Goal: Information Seeking & Learning: Check status

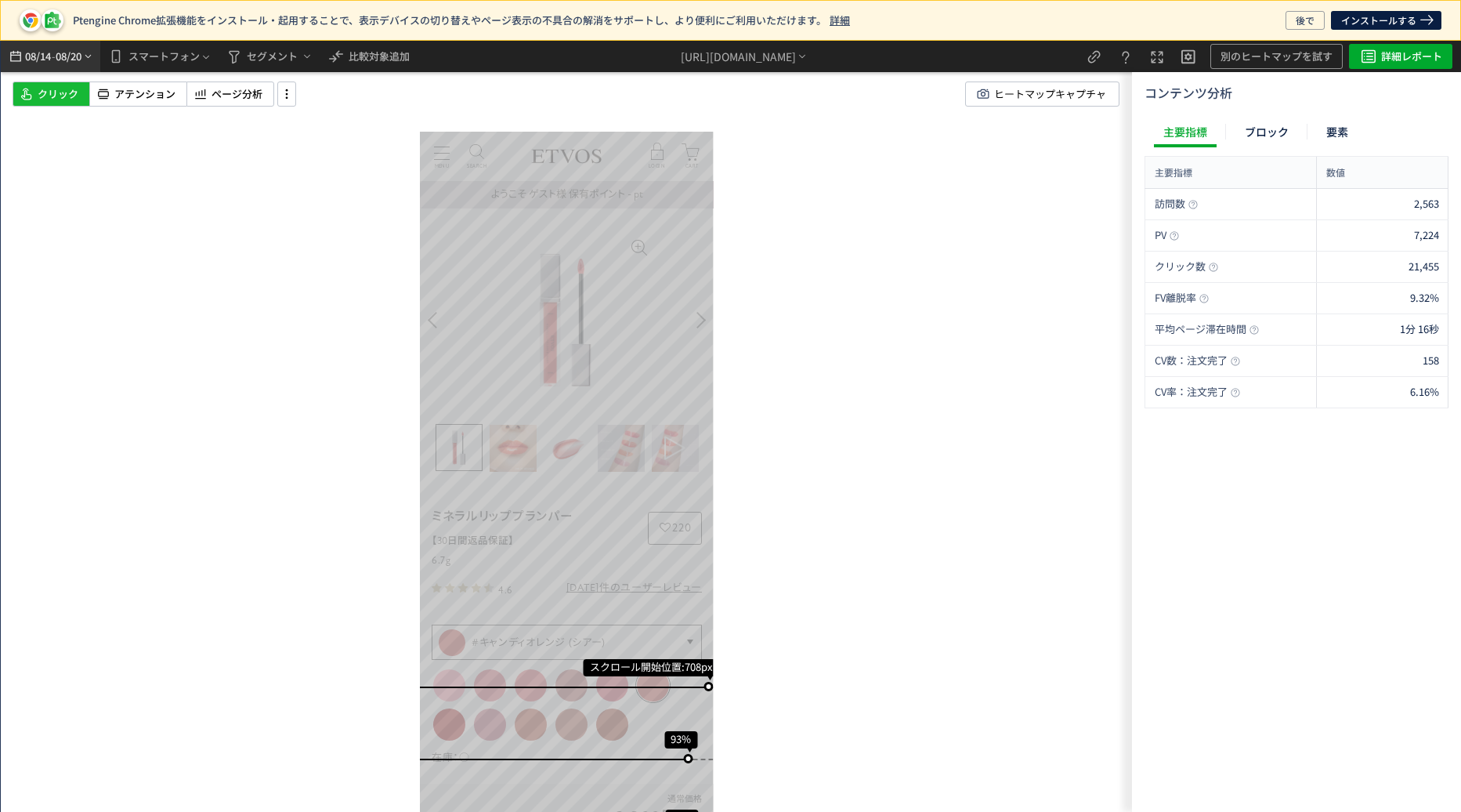
click at [82, 55] on span "08/20" at bounding box center [69, 56] width 26 height 31
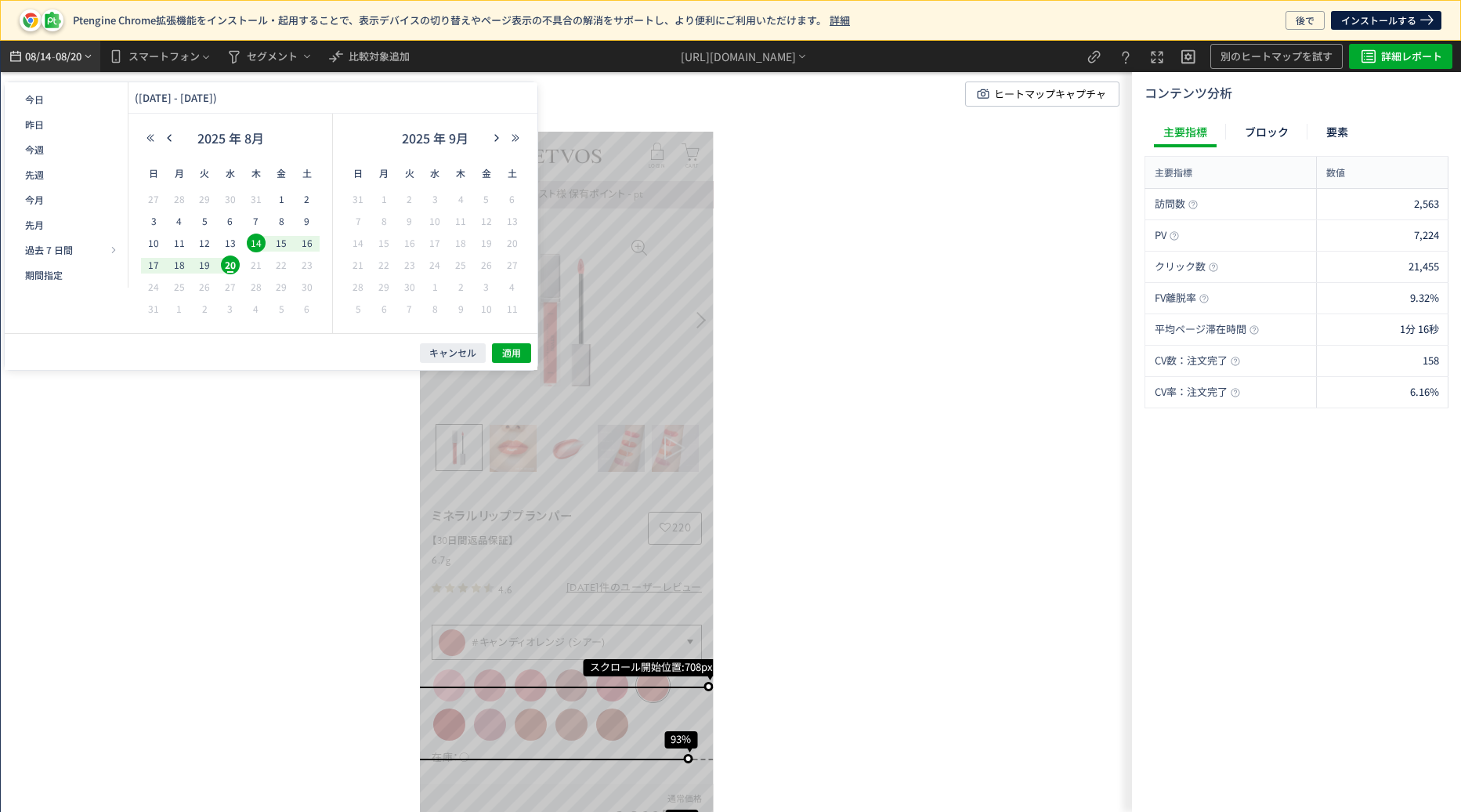
click at [81, 55] on span "08/20" at bounding box center [69, 56] width 26 height 31
click at [1357, 50] on button "詳細レポート" at bounding box center [1402, 57] width 104 height 25
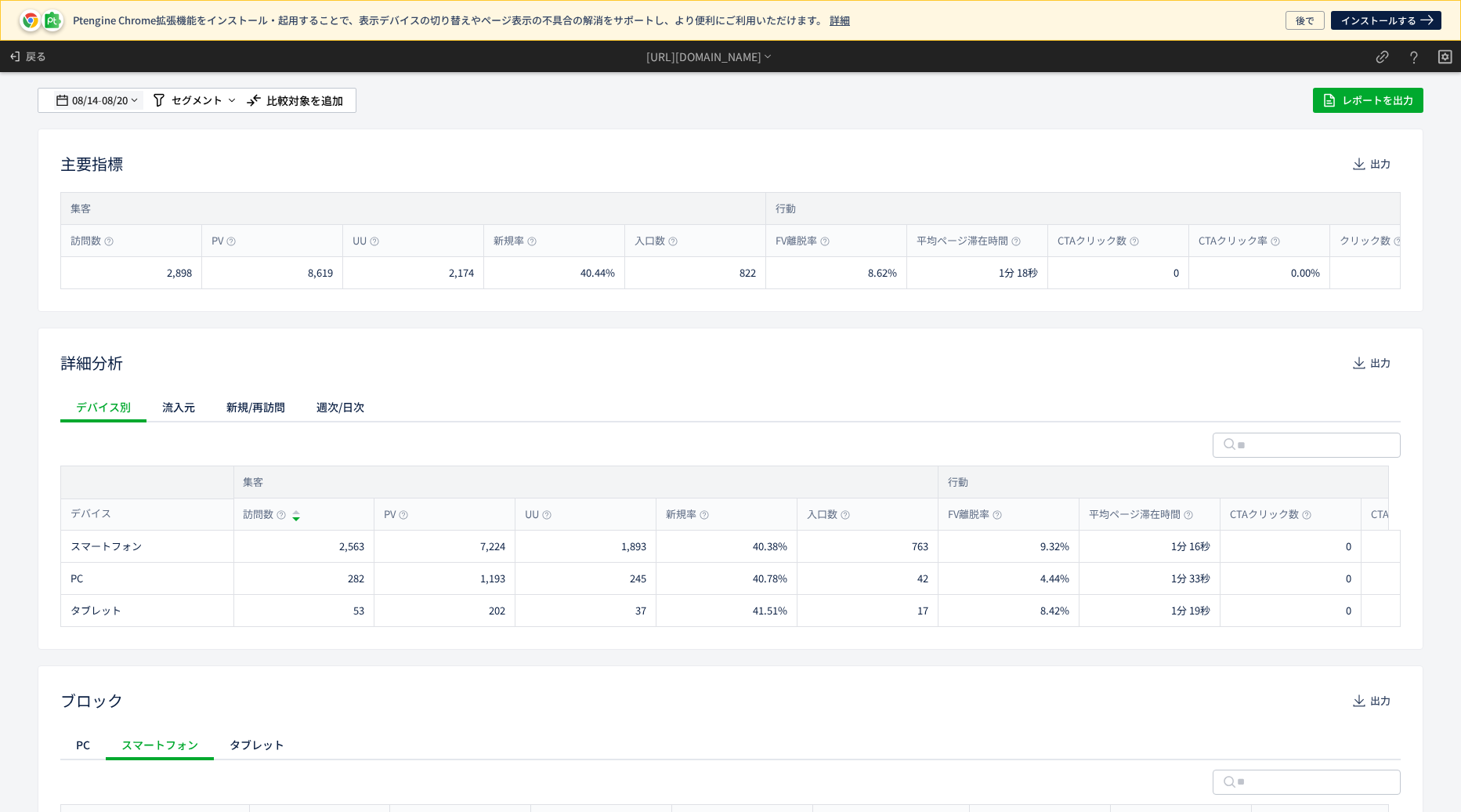
click at [92, 99] on span "08/14" at bounding box center [85, 100] width 26 height 31
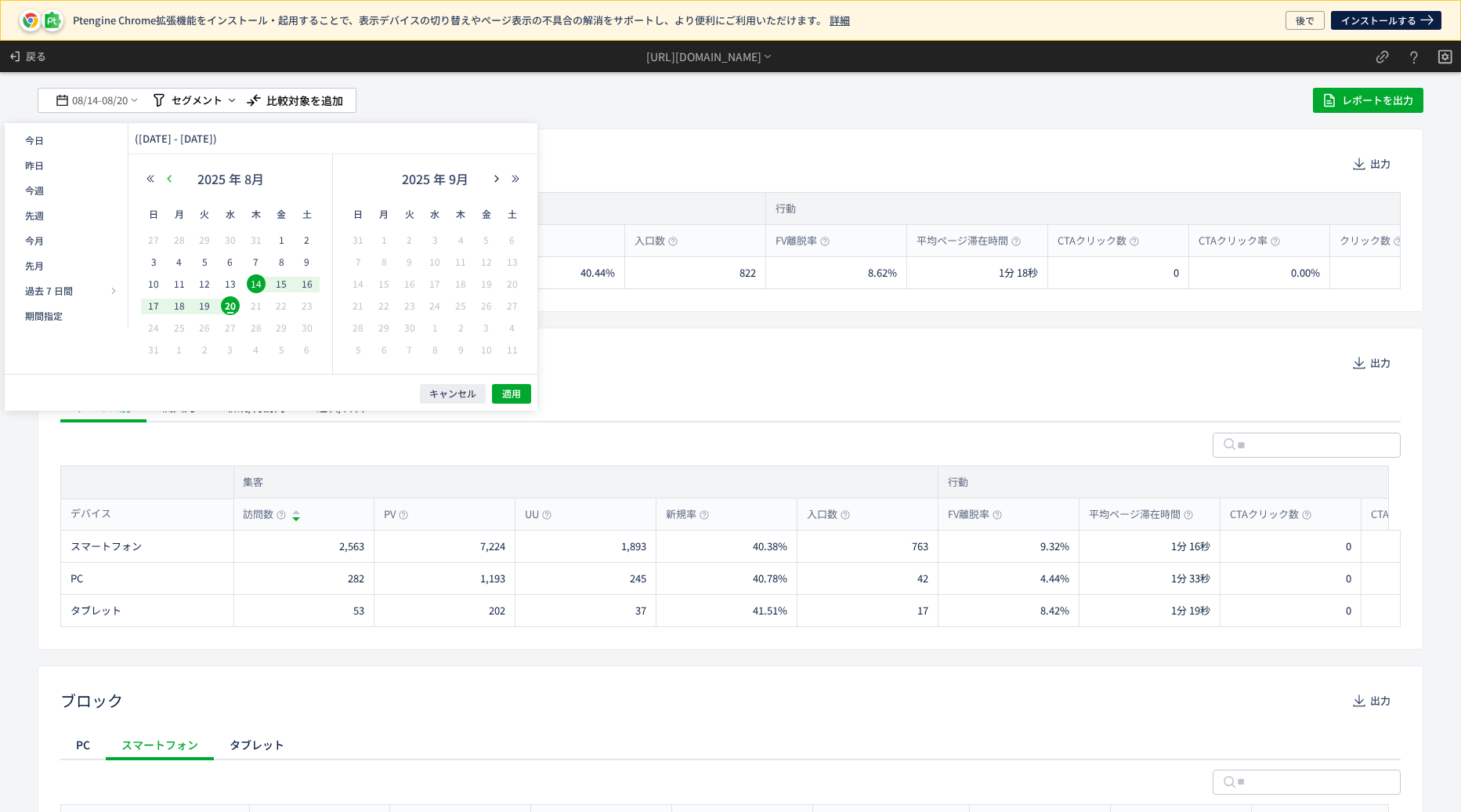
click at [169, 176] on icon "button" at bounding box center [169, 178] width 9 height 9
click at [183, 283] on span "12" at bounding box center [179, 284] width 19 height 19
click at [493, 187] on div "2025 年 6月" at bounding box center [435, 182] width 179 height 31
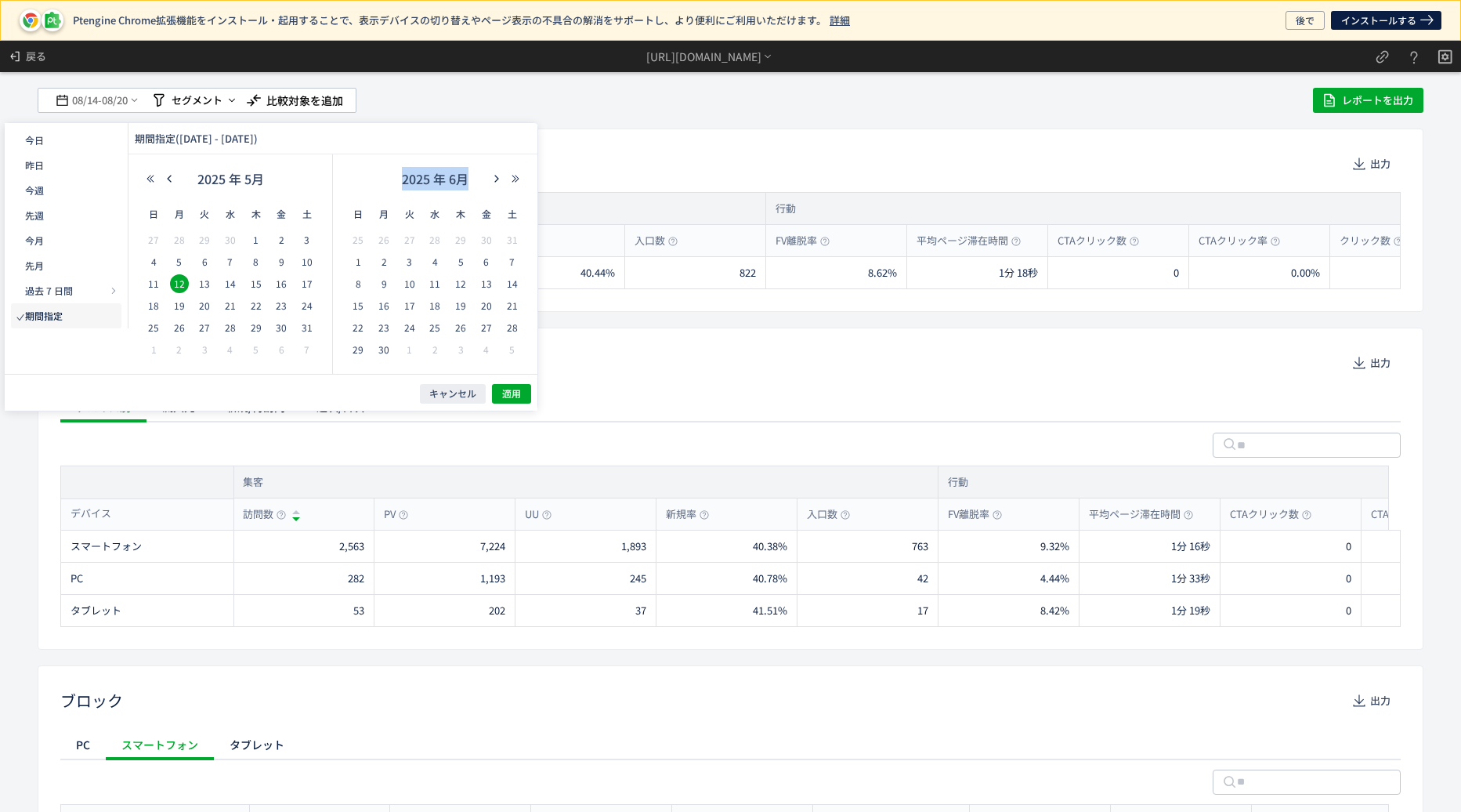
click at [493, 187] on div "2025 年 6月" at bounding box center [435, 182] width 179 height 31
click at [495, 182] on use "button" at bounding box center [496, 177] width 4 height 7
click at [438, 305] on span "20" at bounding box center [435, 306] width 19 height 19
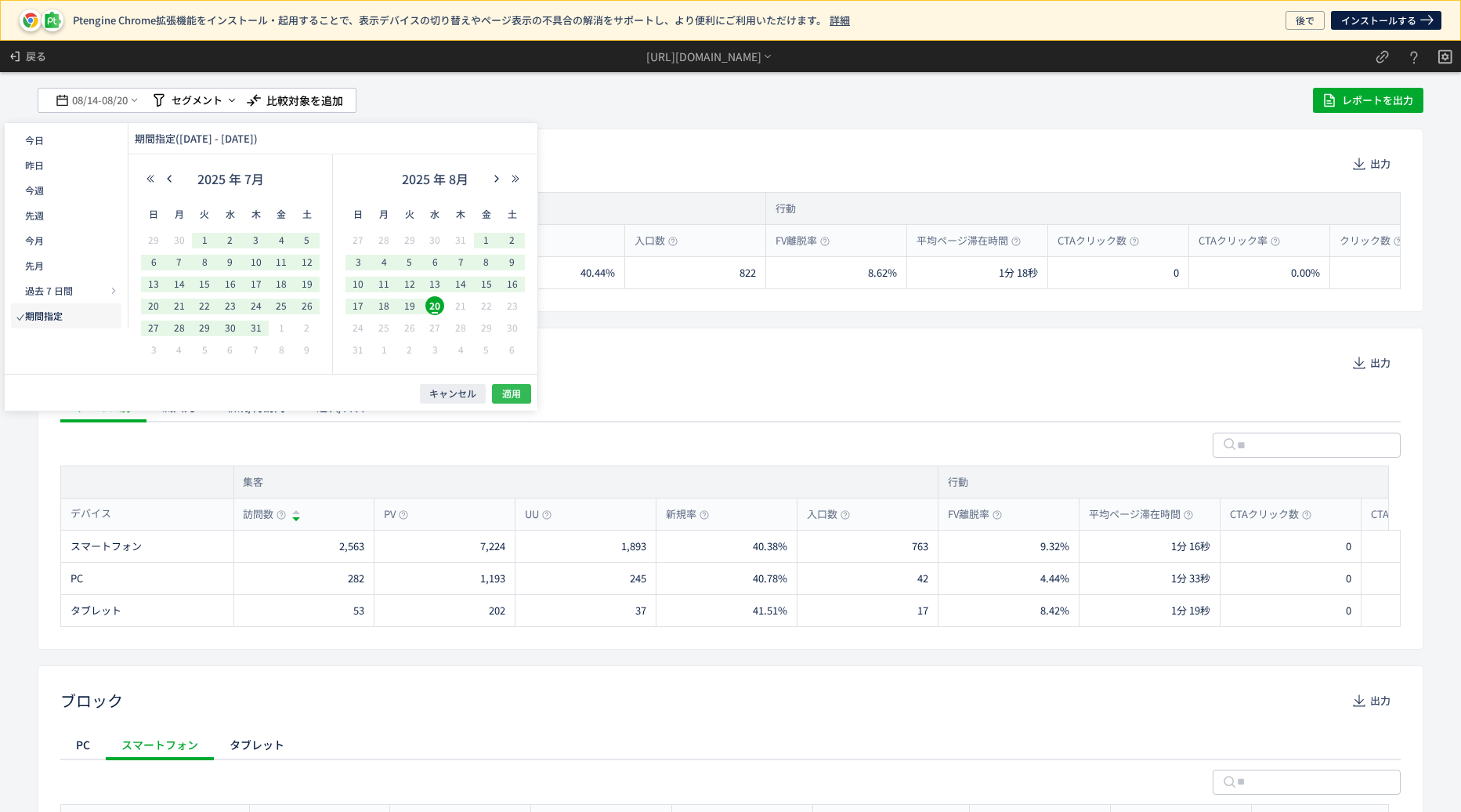
click at [507, 388] on span "適用" at bounding box center [512, 393] width 19 height 13
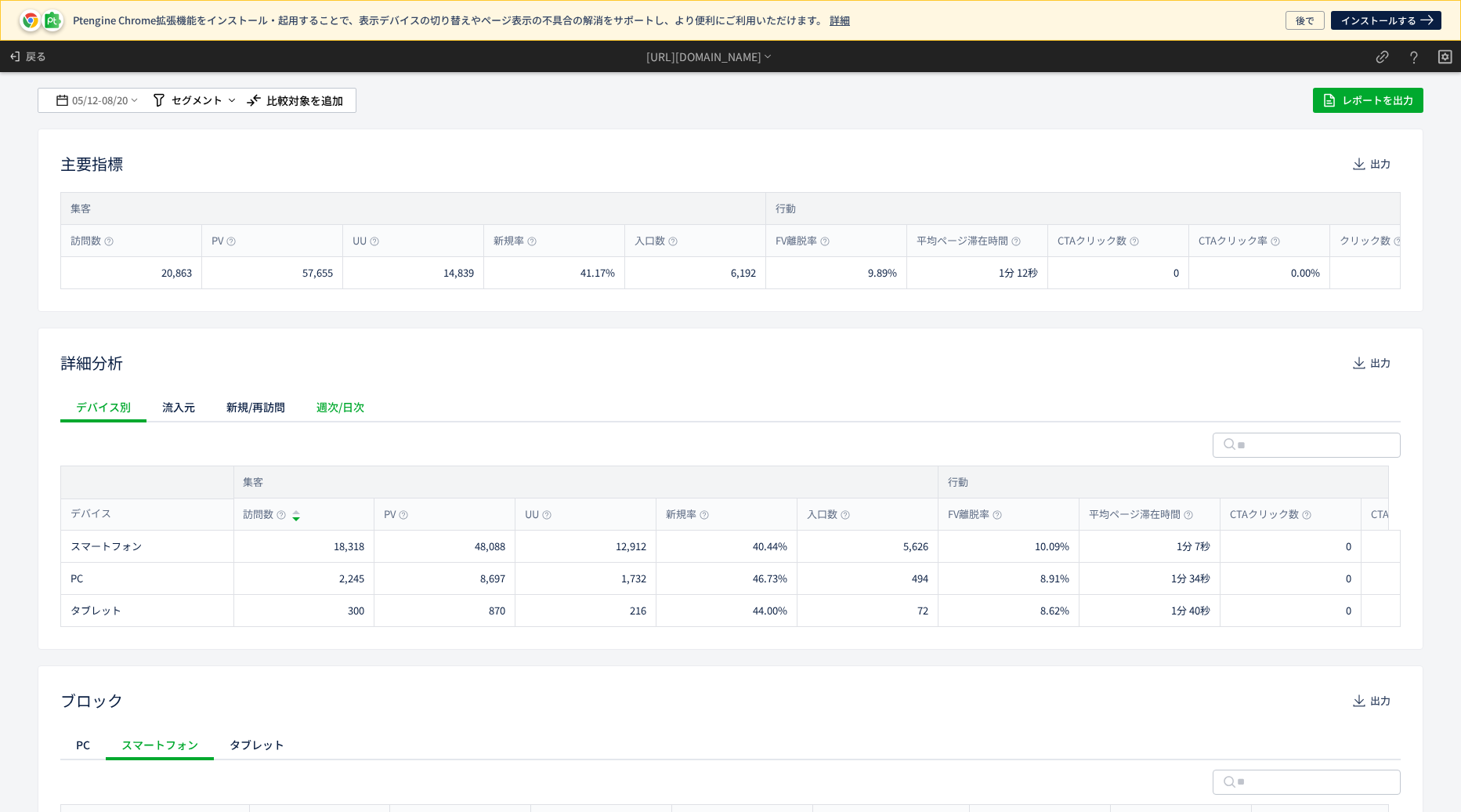
click at [358, 412] on div "週次/日次" at bounding box center [340, 406] width 79 height 31
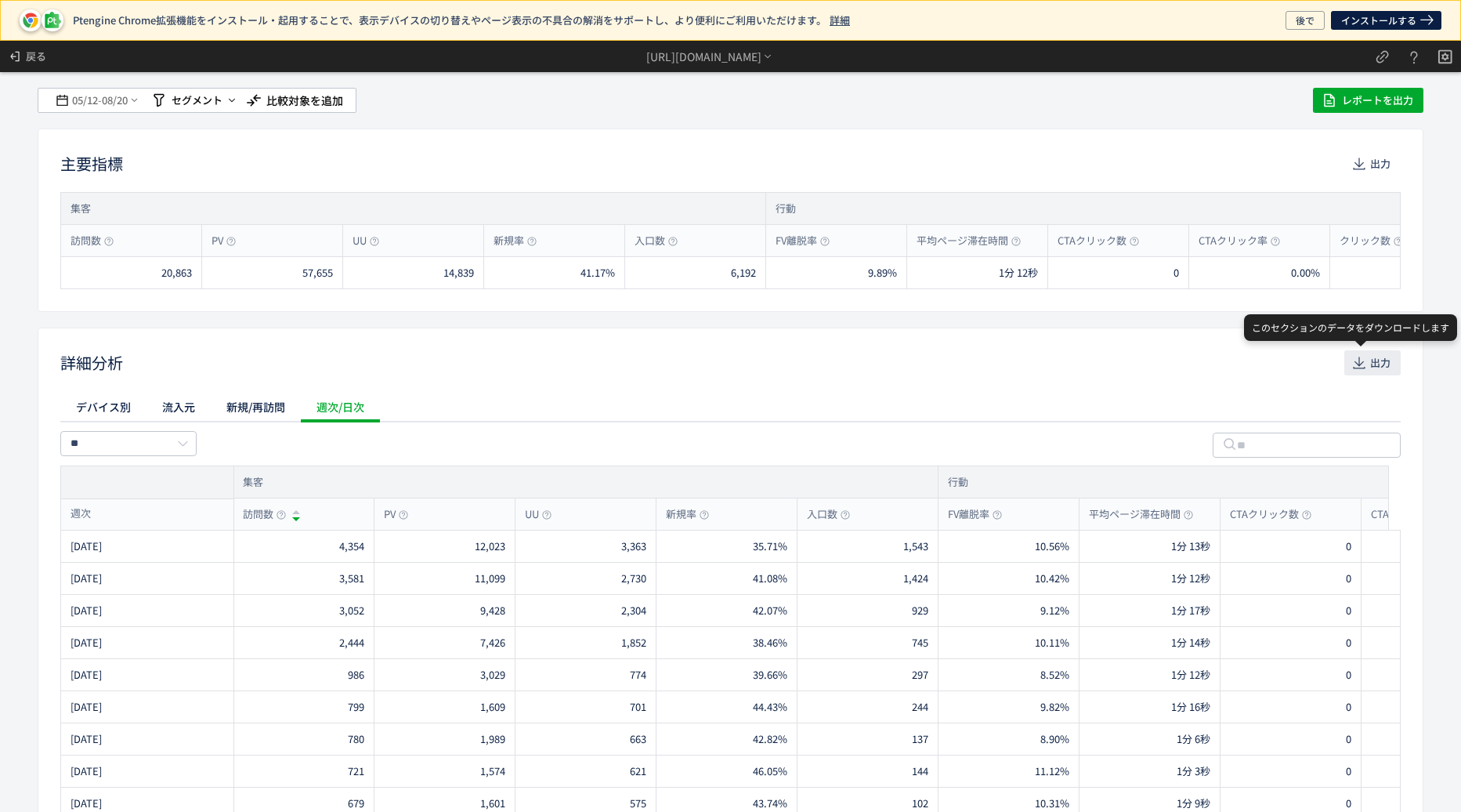
click at [1370, 362] on span "出力" at bounding box center [1381, 362] width 21 height 25
